Goal: Communication & Community: Ask a question

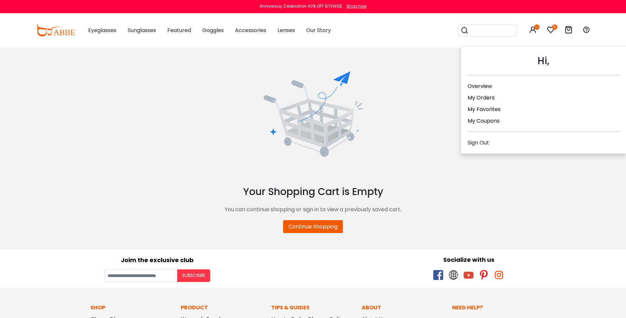
click at [532, 27] on icon at bounding box center [533, 30] width 8 height 8
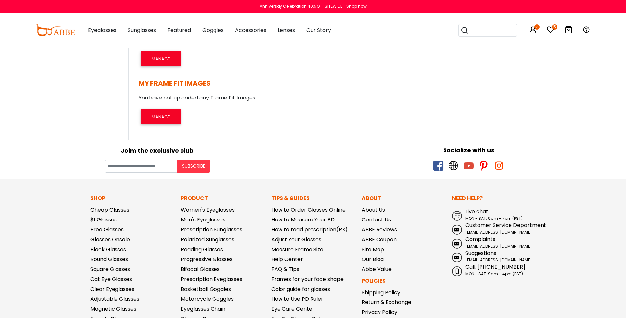
scroll to position [396, 0]
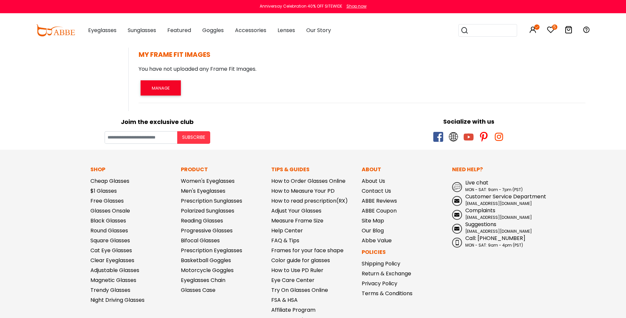
drag, startPoint x: 378, startPoint y: 212, endPoint x: 388, endPoint y: 142, distance: 70.4
click at [384, 139] on div at bounding box center [469, 137] width 305 height 10
click at [472, 184] on span "Live chat" at bounding box center [477, 183] width 23 height 8
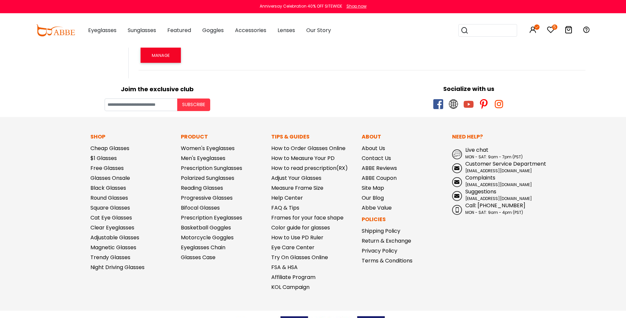
scroll to position [463, 0]
